Goal: Navigation & Orientation: Find specific page/section

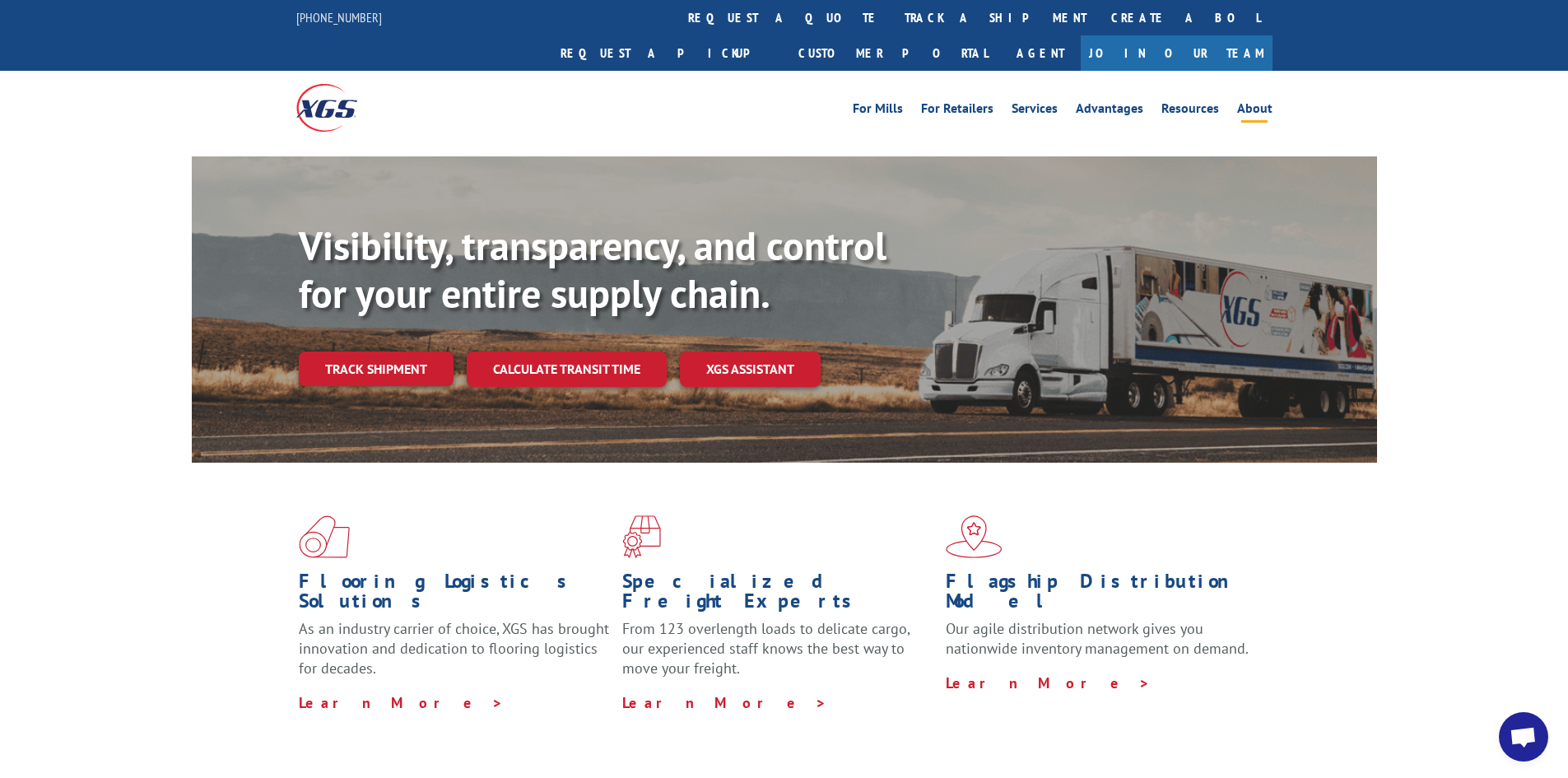
click at [1243, 102] on link "About" at bounding box center [1255, 111] width 36 height 18
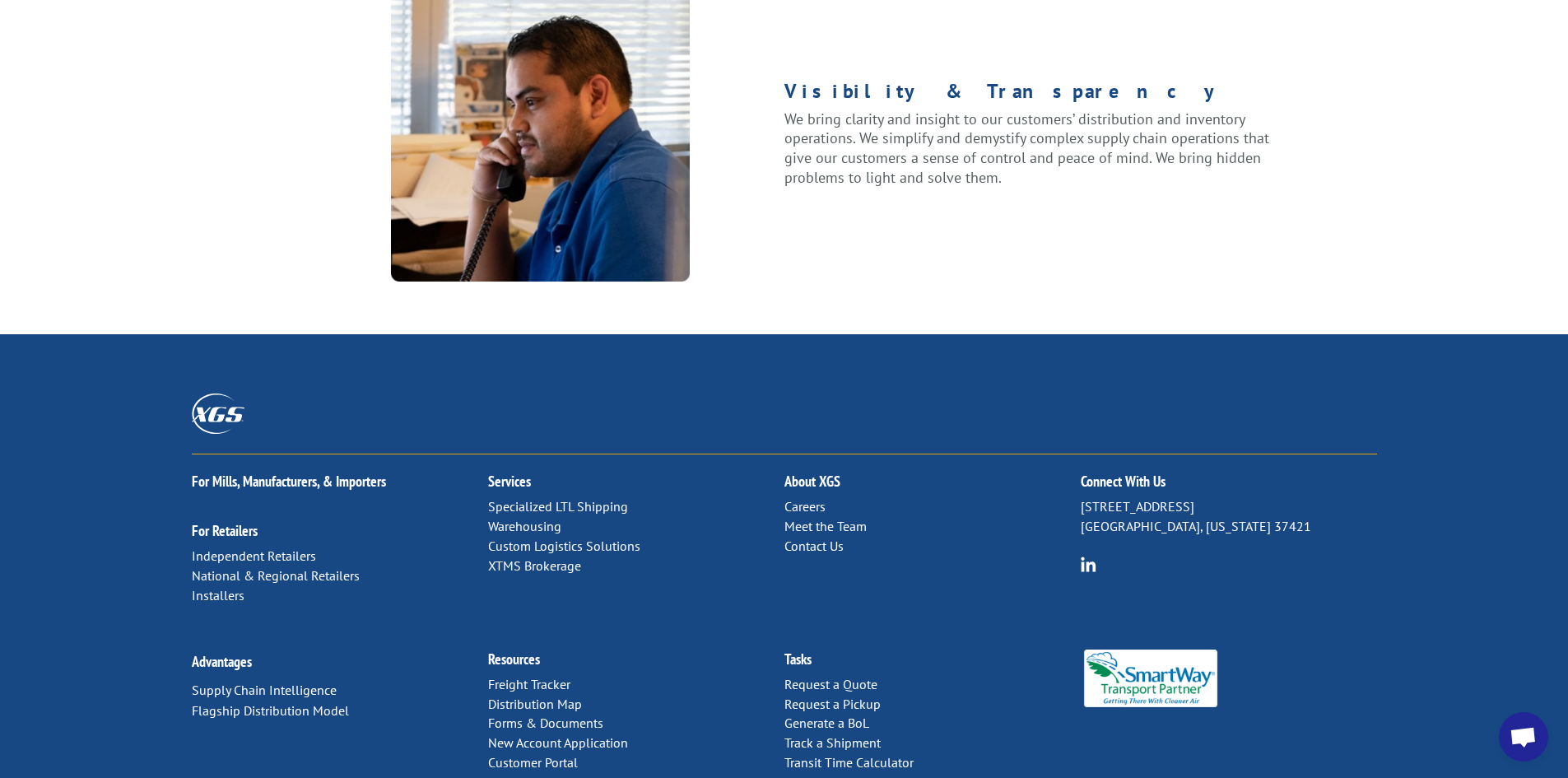
scroll to position [2058, 0]
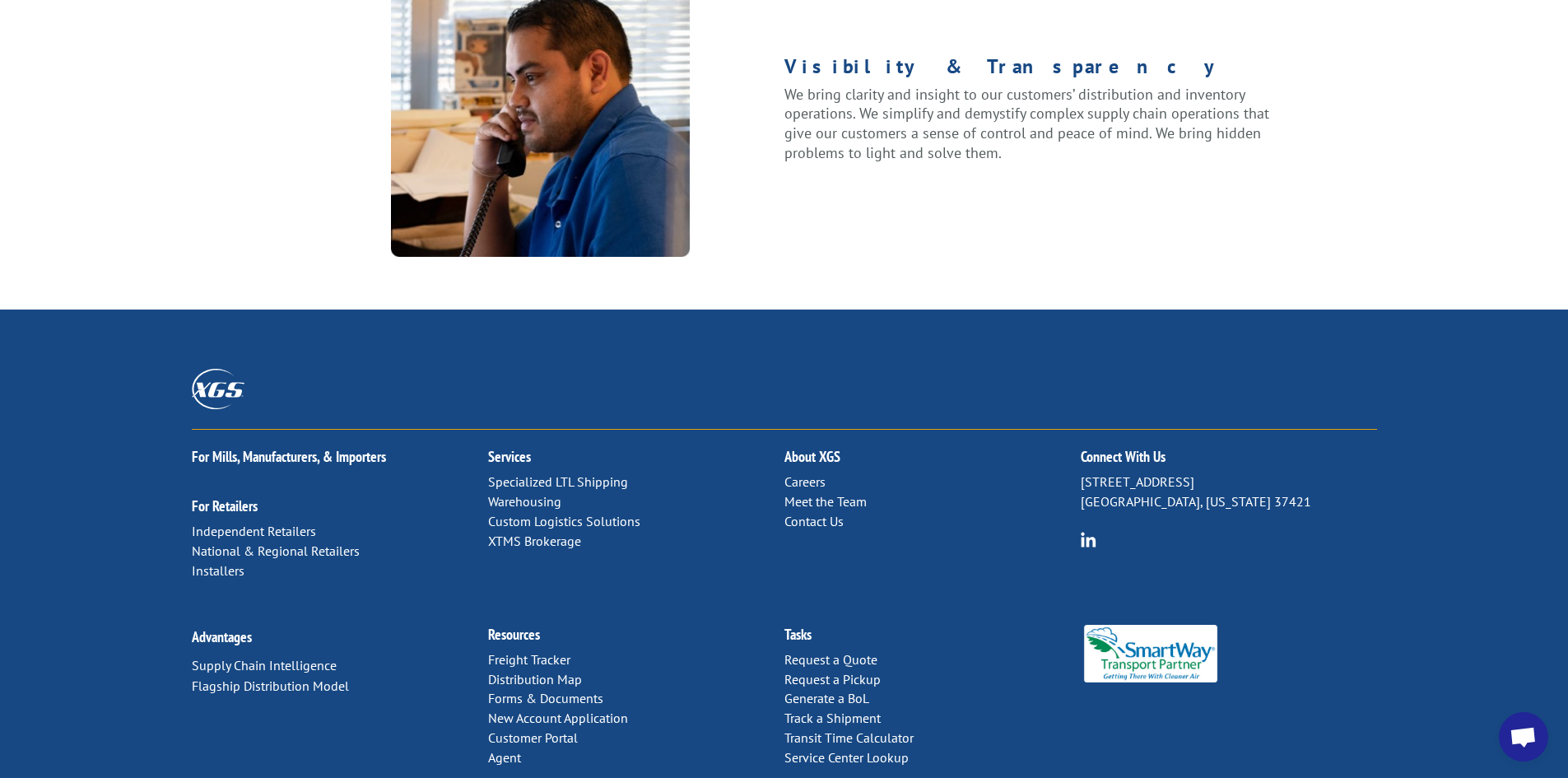
click at [830, 493] on link "Meet the Team" at bounding box center [825, 501] width 82 height 16
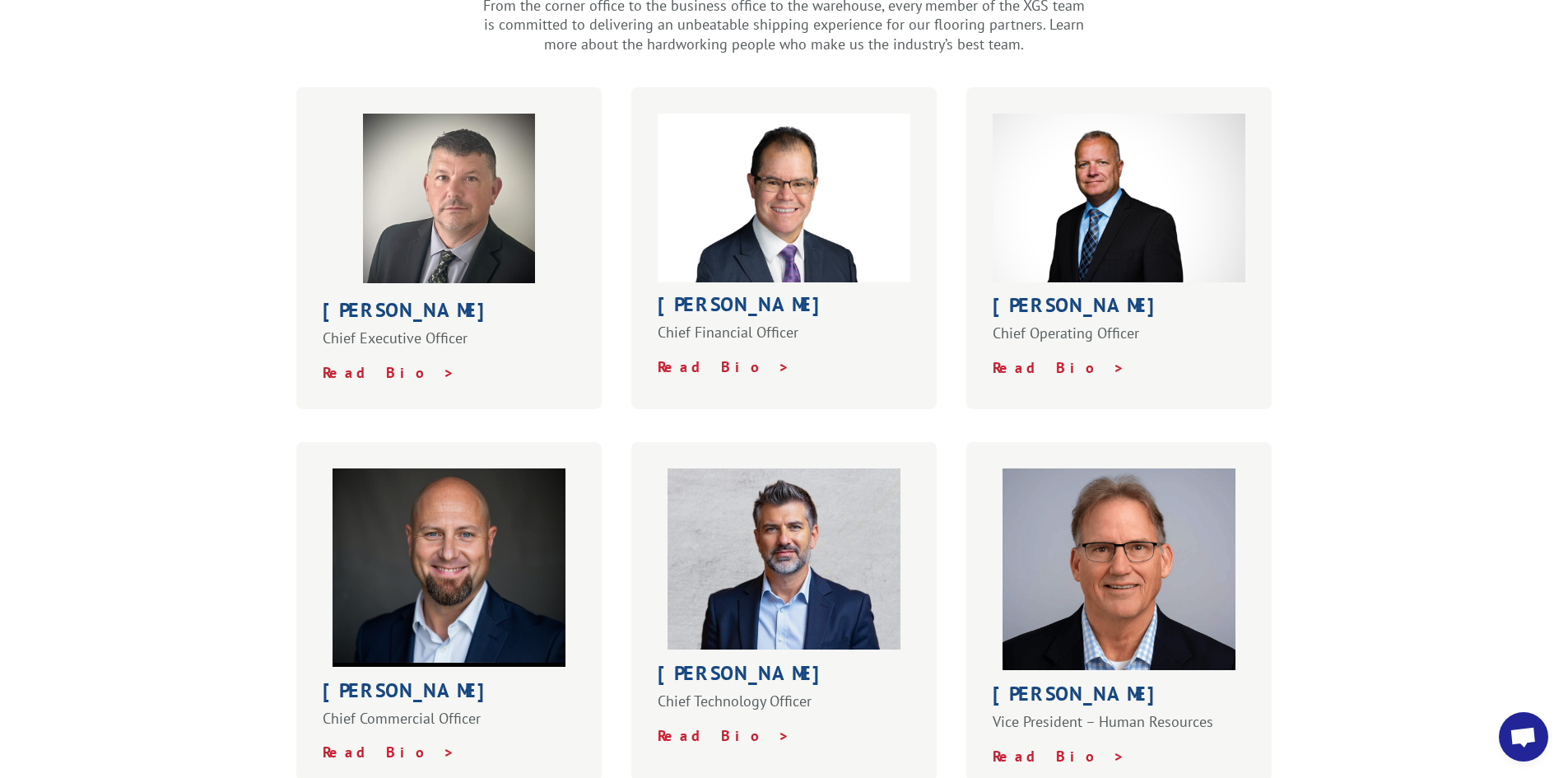
scroll to position [577, 0]
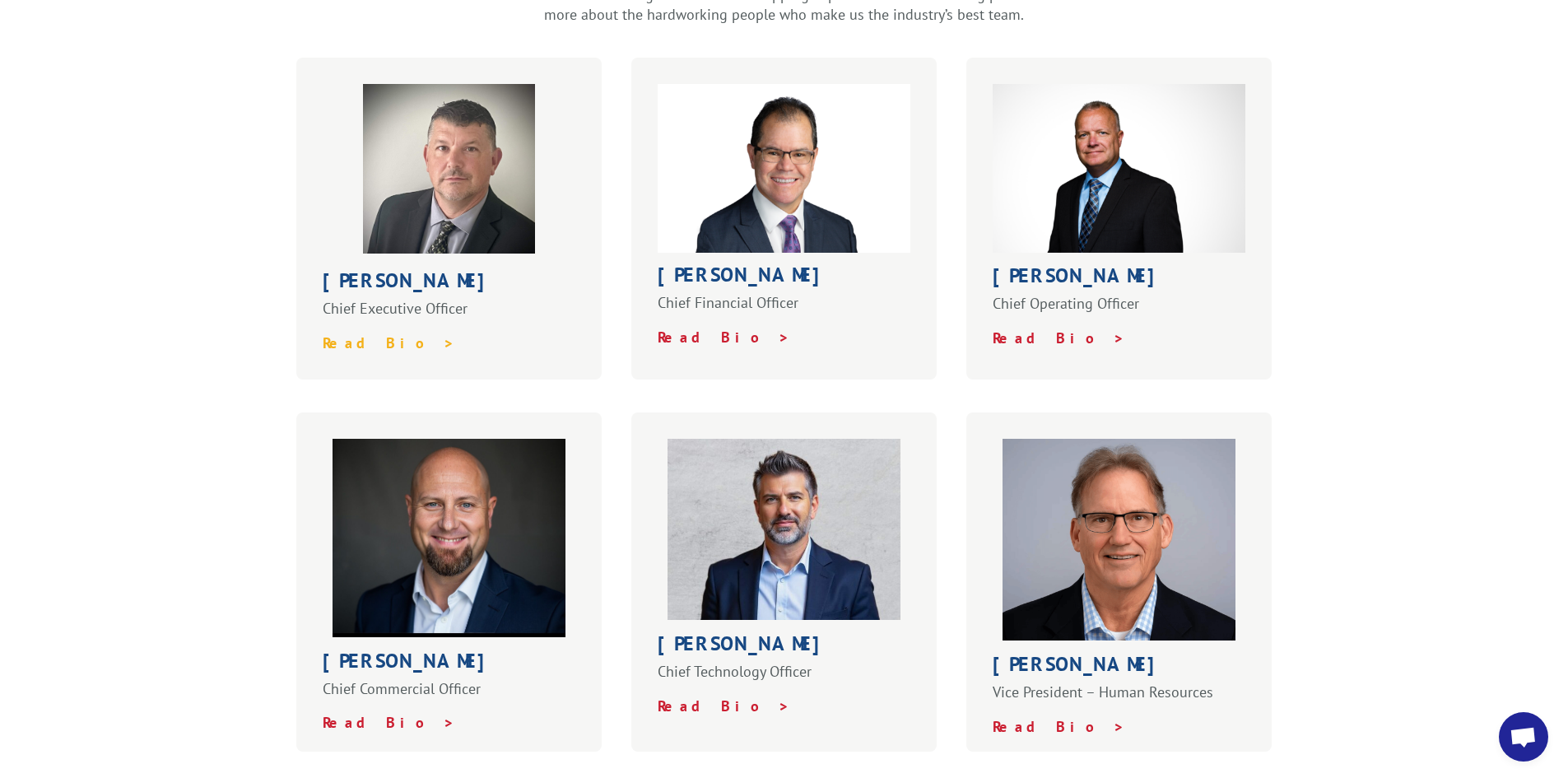
click at [346, 333] on strong "Read Bio >" at bounding box center [389, 343] width 133 height 19
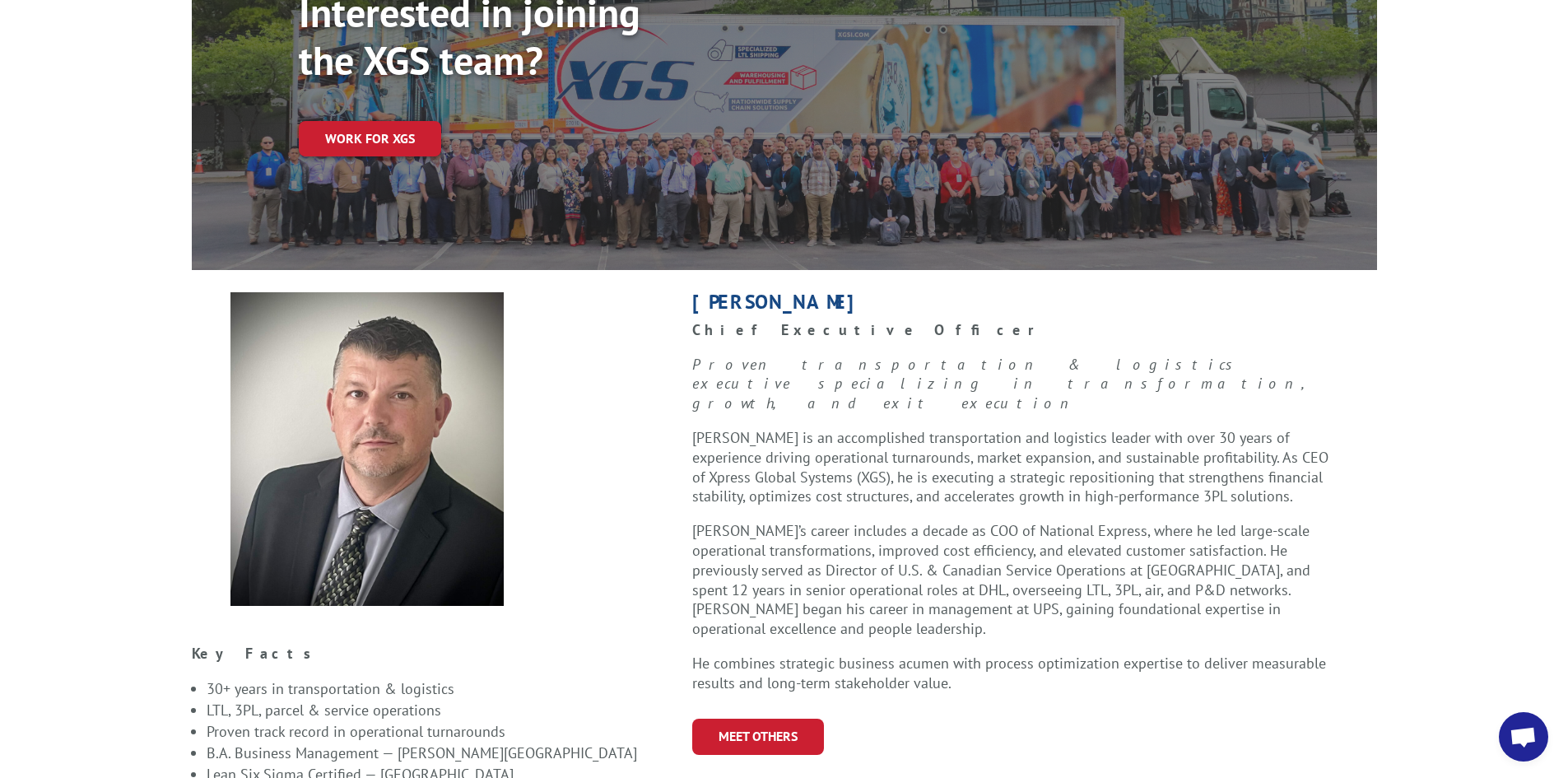
scroll to position [247, 0]
